Goal: Obtain resource: Obtain resource

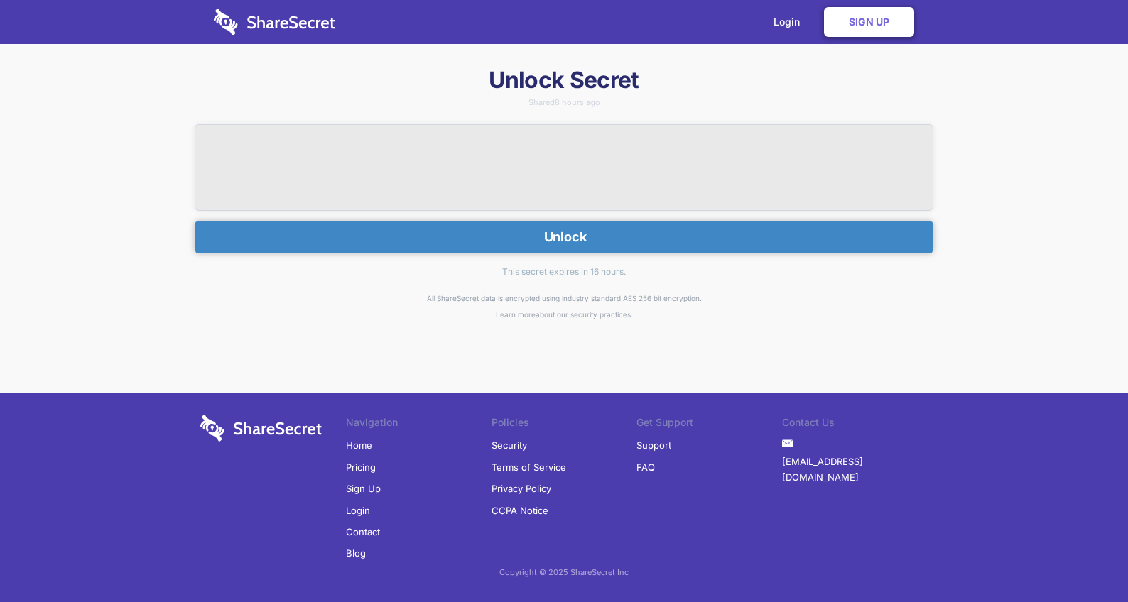
click at [476, 238] on button "Unlock" at bounding box center [564, 237] width 739 height 33
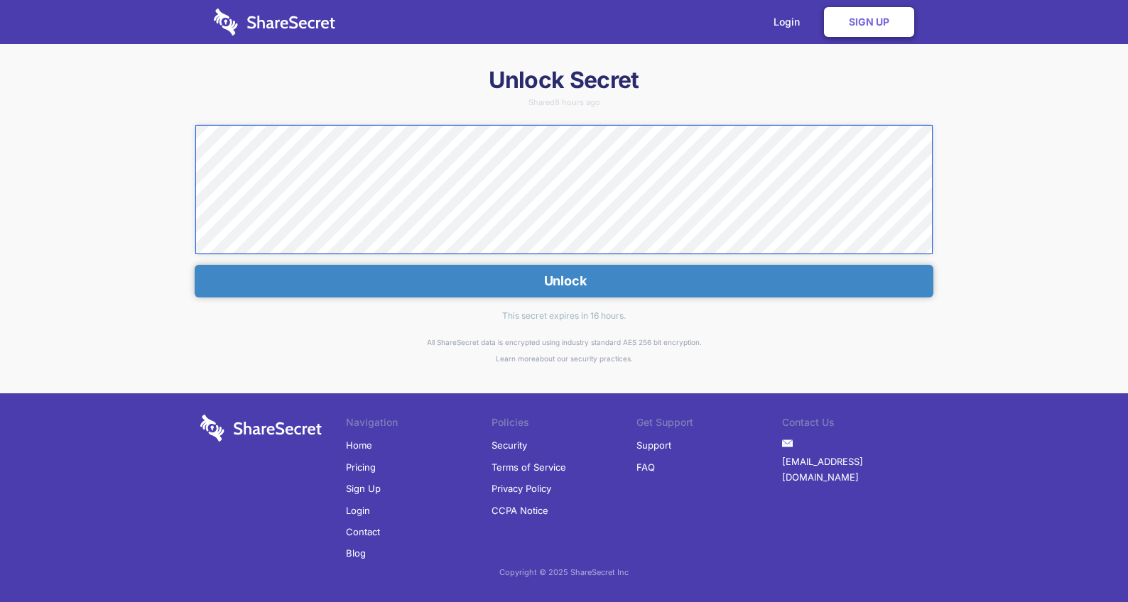
click at [149, 118] on div "Unlock Secret Shared 8 hours ago Unlock This secret expires in 16 hours. All Sh…" at bounding box center [564, 320] width 1128 height 510
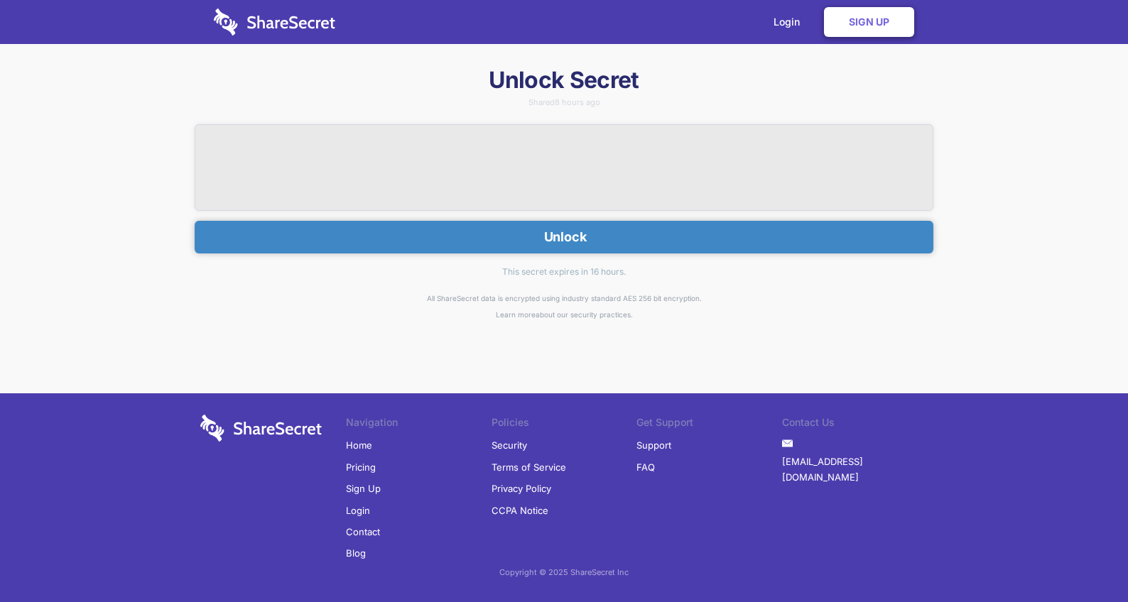
click at [501, 239] on button "Unlock" at bounding box center [564, 237] width 739 height 33
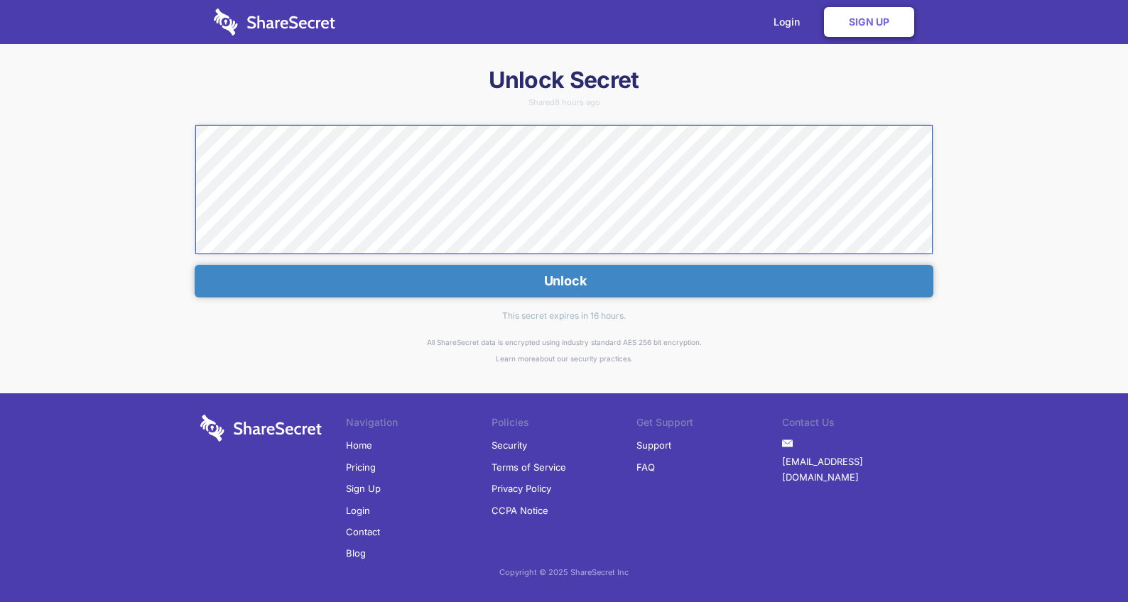
click at [142, 133] on div "Unlock Secret Shared 8 hours ago Unlock This secret expires in 16 hours. All Sh…" at bounding box center [564, 320] width 1128 height 510
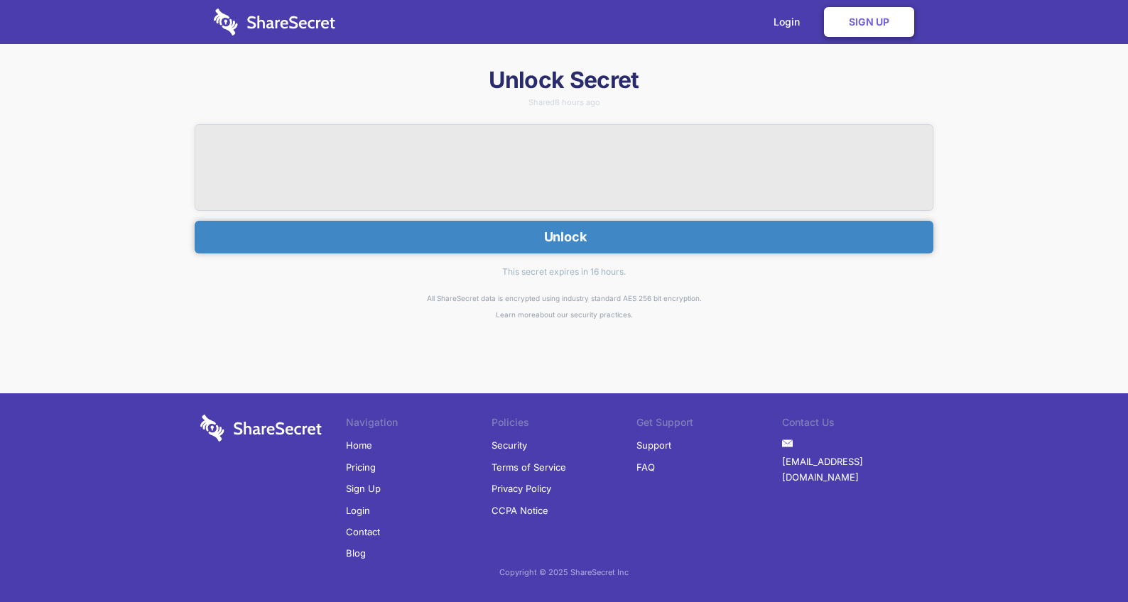
click at [501, 236] on button "Unlock" at bounding box center [564, 237] width 739 height 33
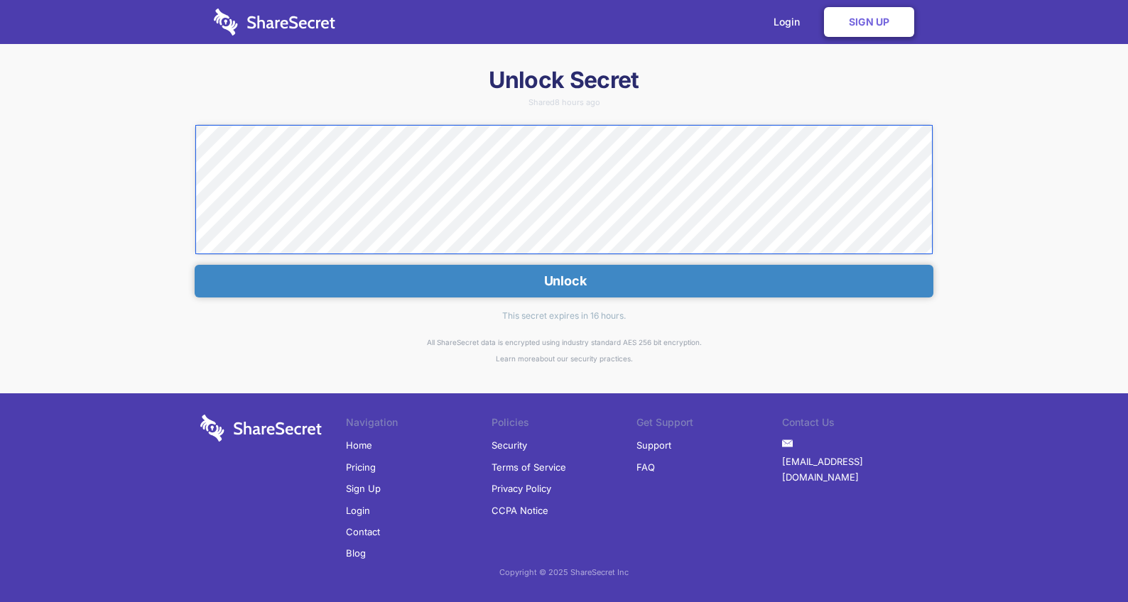
click at [143, 109] on div "Unlock Secret Shared 8 hours ago Unlock This secret expires in 16 hours. All Sh…" at bounding box center [564, 320] width 1128 height 510
